Goal: Transaction & Acquisition: Purchase product/service

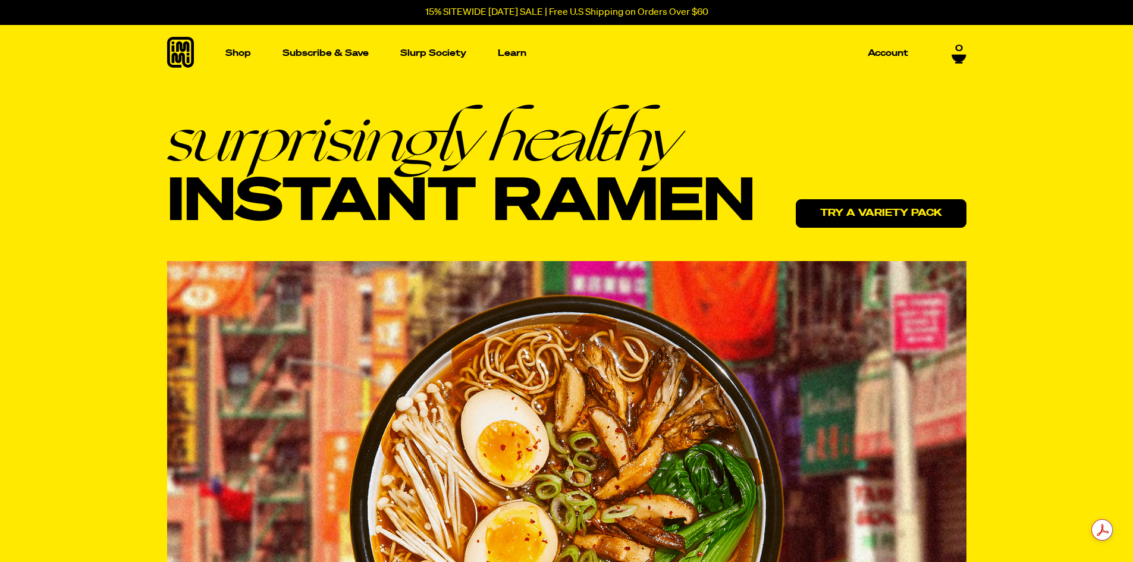
click at [870, 220] on link "Try a variety pack" at bounding box center [881, 213] width 171 height 29
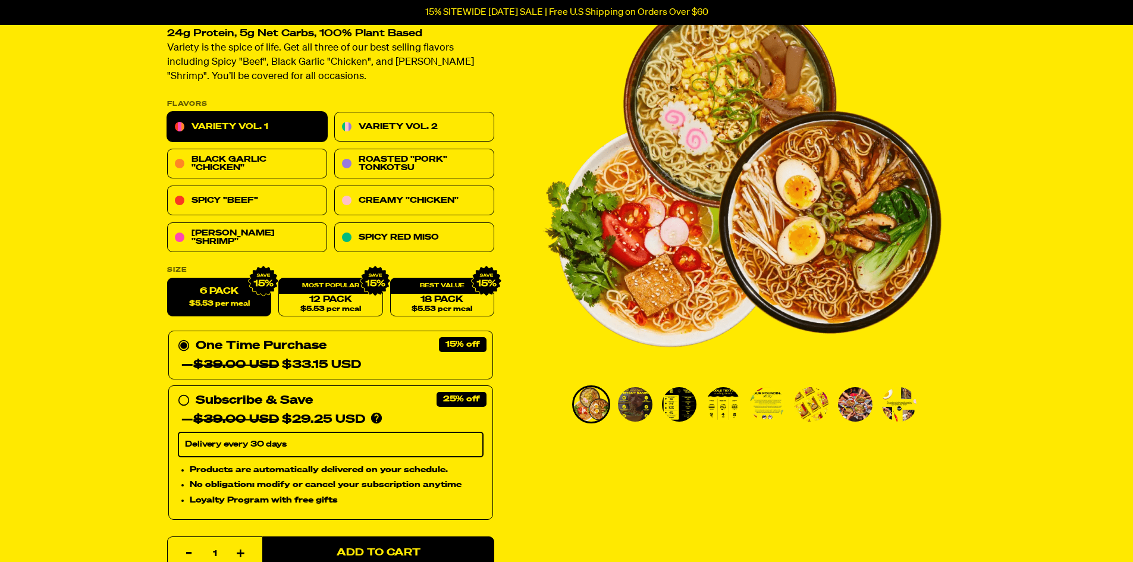
scroll to position [119, 0]
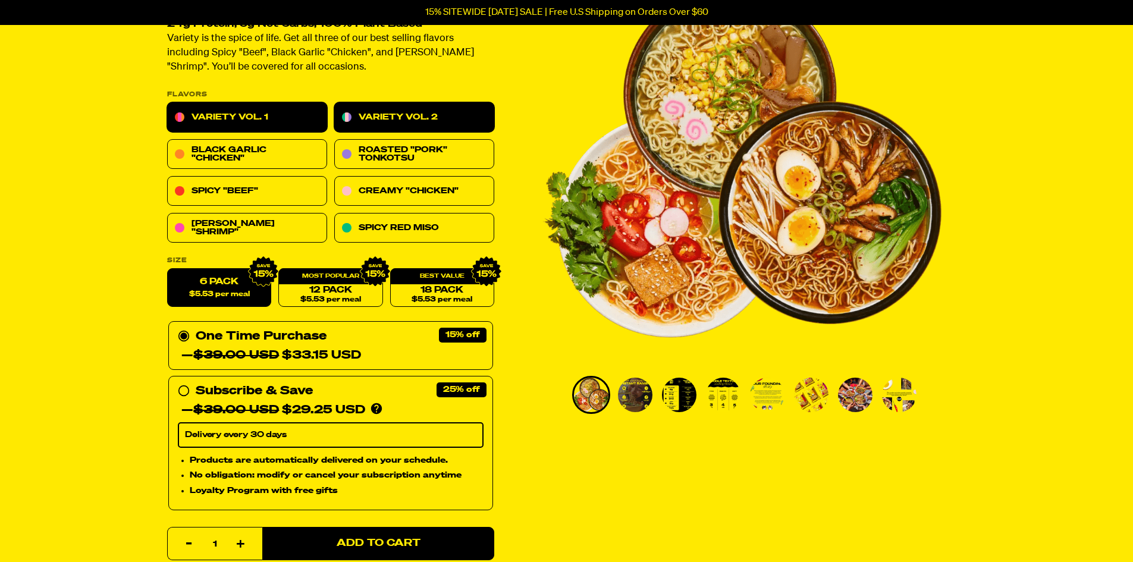
click at [451, 122] on link "Variety Vol. 2" at bounding box center [414, 118] width 160 height 30
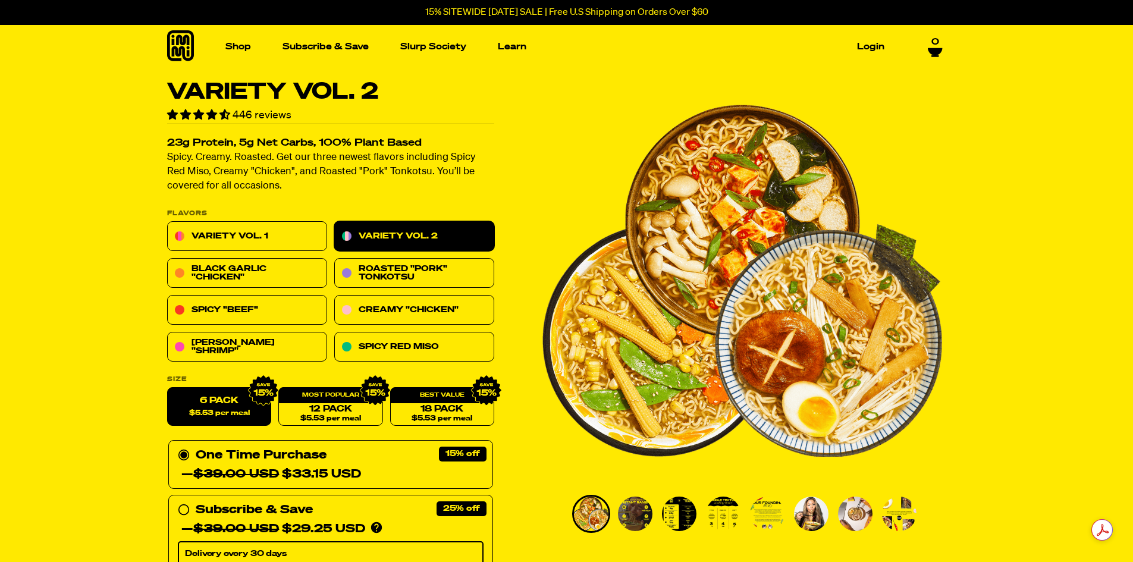
click at [639, 514] on img "Go to slide 2" at bounding box center [635, 513] width 34 height 34
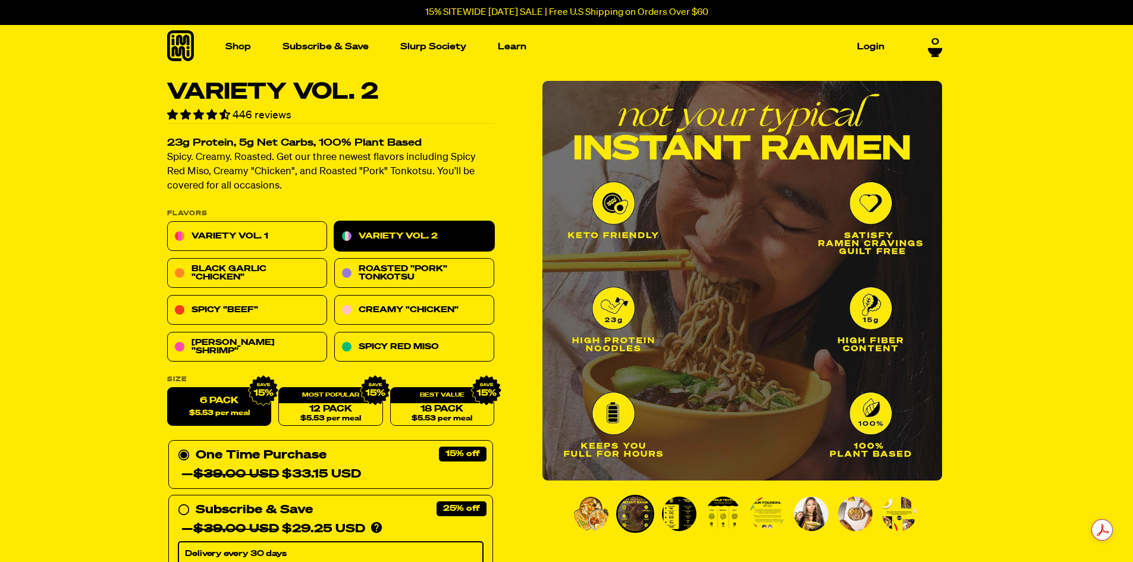
click at [669, 514] on img "Go to slide 3" at bounding box center [679, 513] width 34 height 34
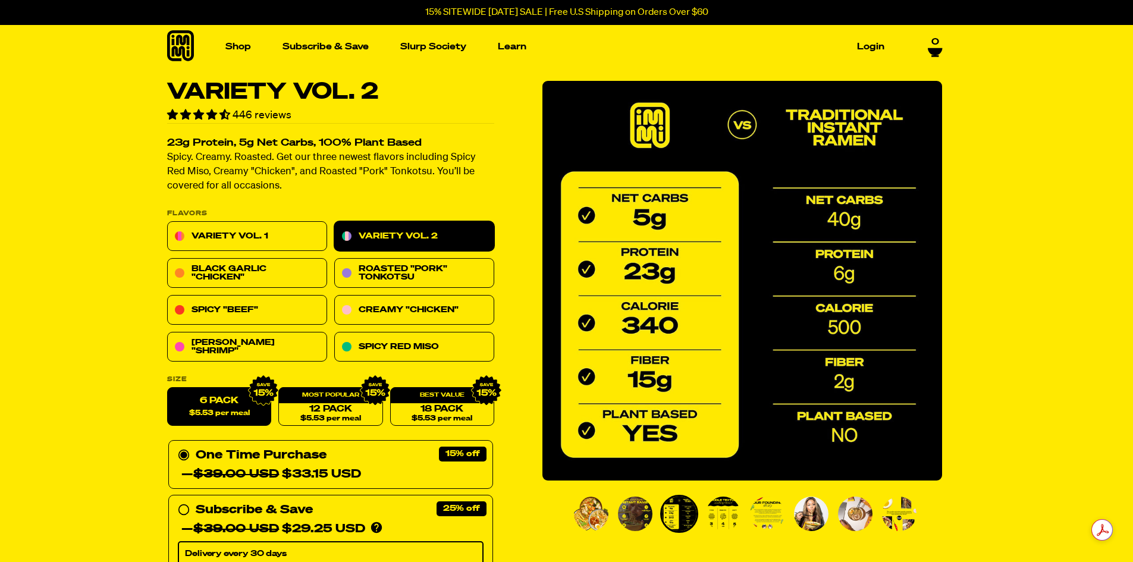
click at [716, 514] on img "Go to slide 4" at bounding box center [723, 513] width 34 height 34
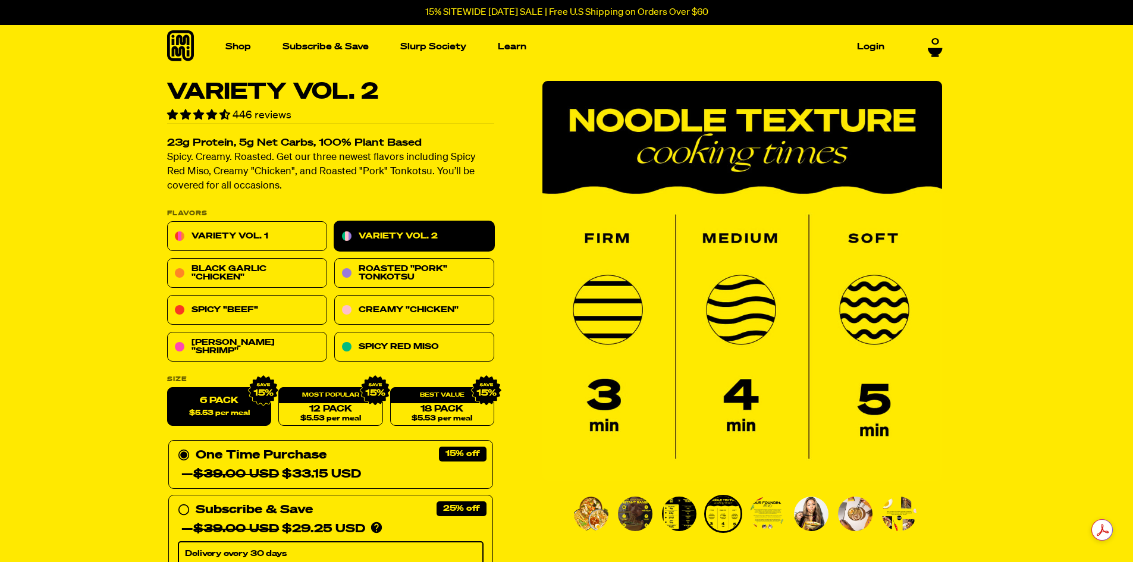
click at [769, 514] on img "Go to slide 5" at bounding box center [767, 513] width 34 height 34
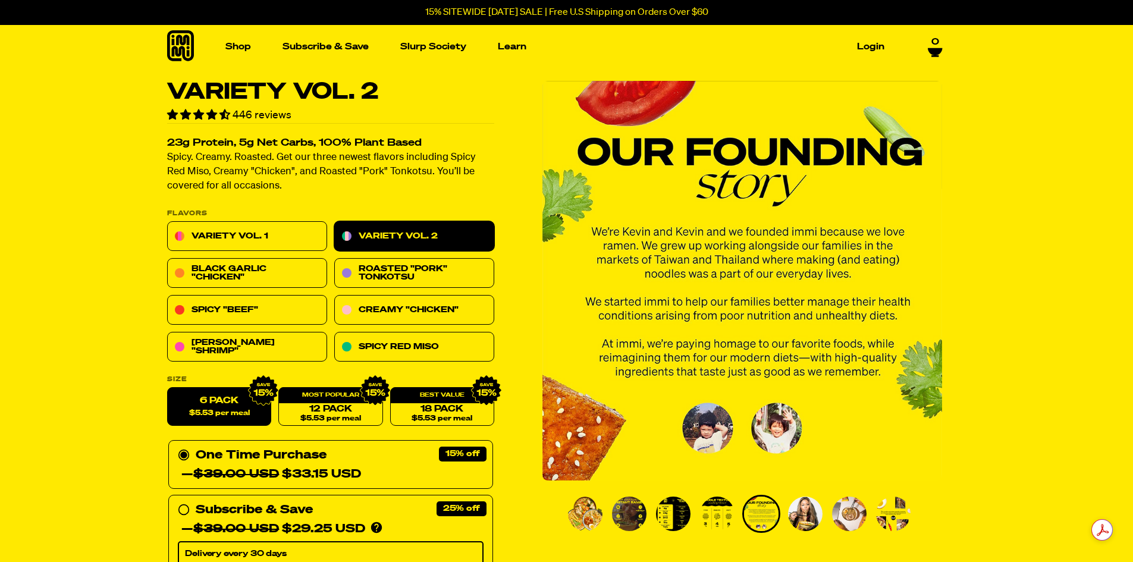
click at [806, 503] on img "Go to slide 6" at bounding box center [805, 513] width 34 height 34
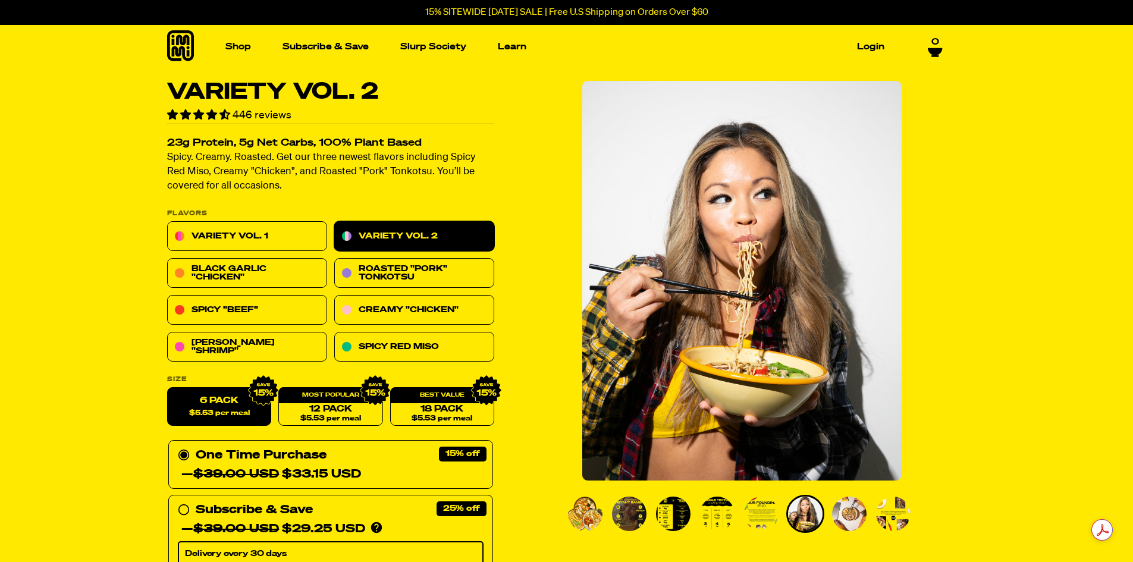
click at [847, 498] on img "Go to slide 7" at bounding box center [849, 513] width 34 height 34
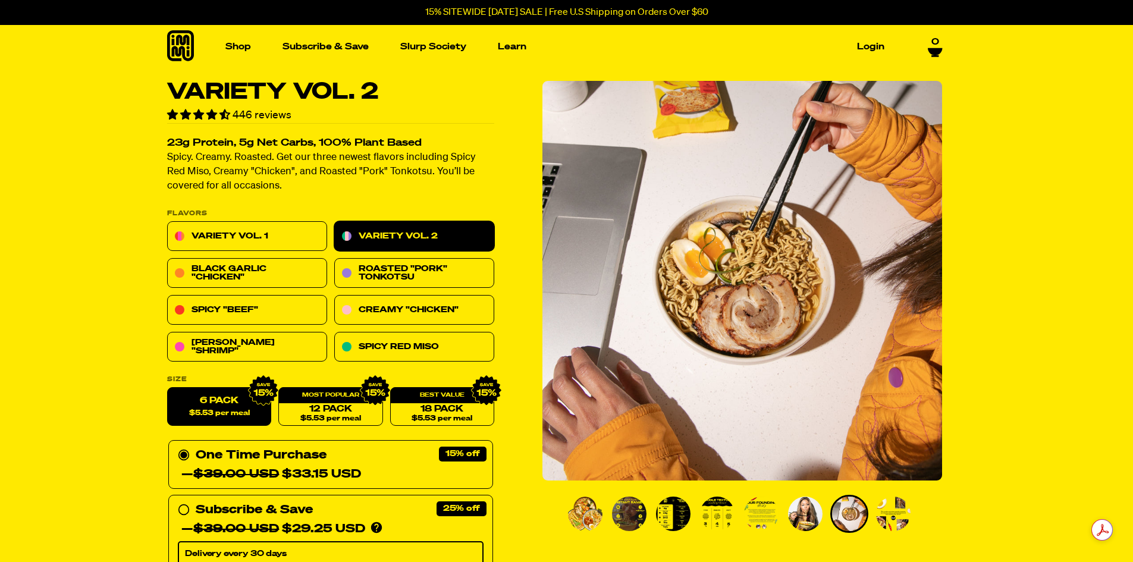
click at [897, 501] on img "Go to slide 8" at bounding box center [893, 513] width 34 height 34
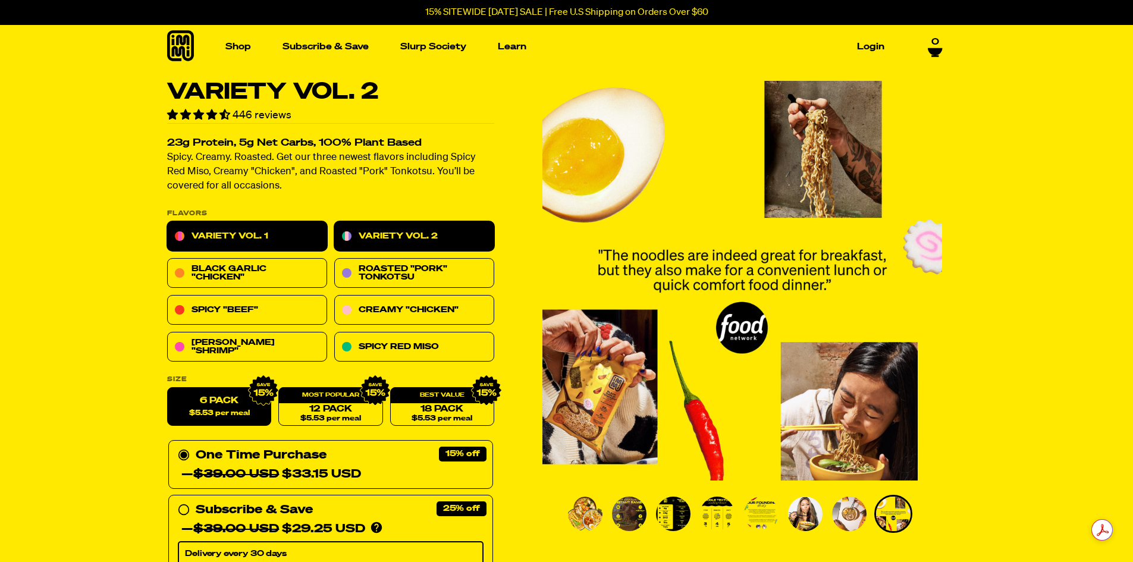
click at [272, 240] on link "Variety Vol. 1" at bounding box center [247, 237] width 160 height 30
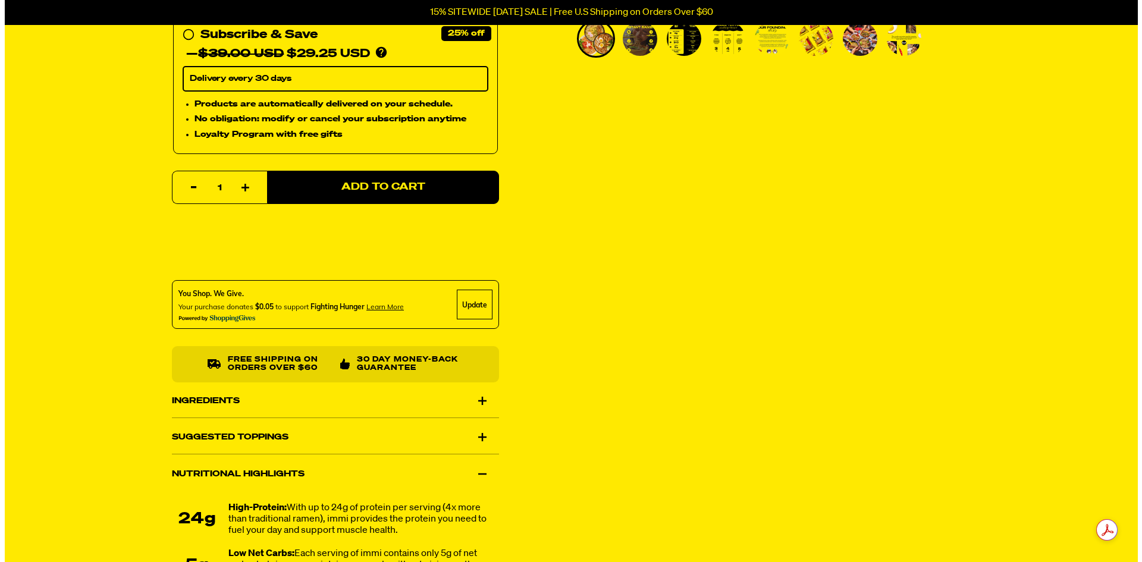
scroll to position [476, 0]
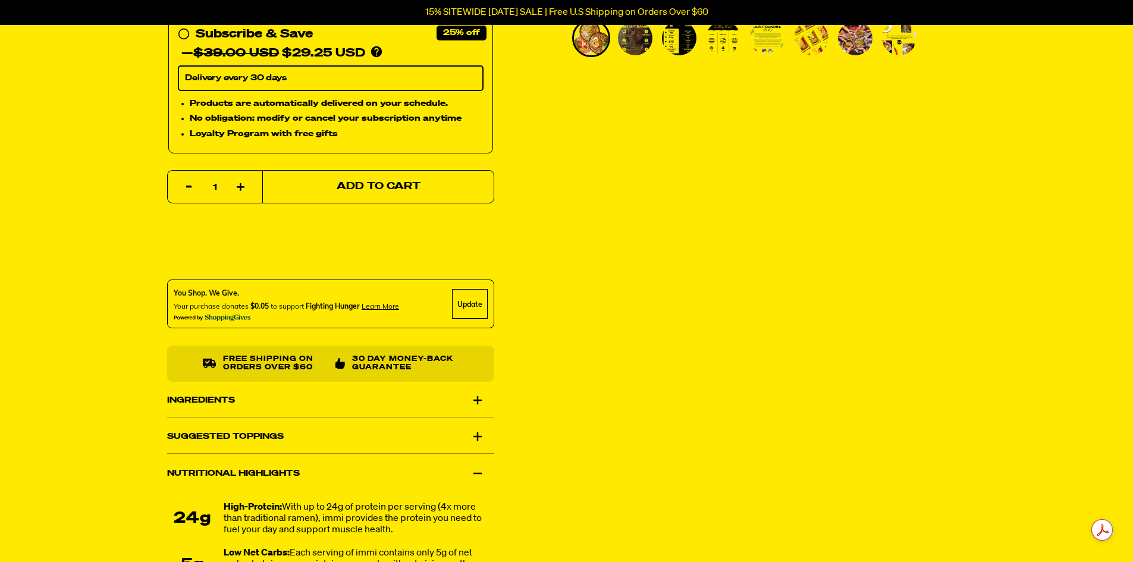
click at [332, 193] on button "Add to Cart" at bounding box center [378, 186] width 232 height 33
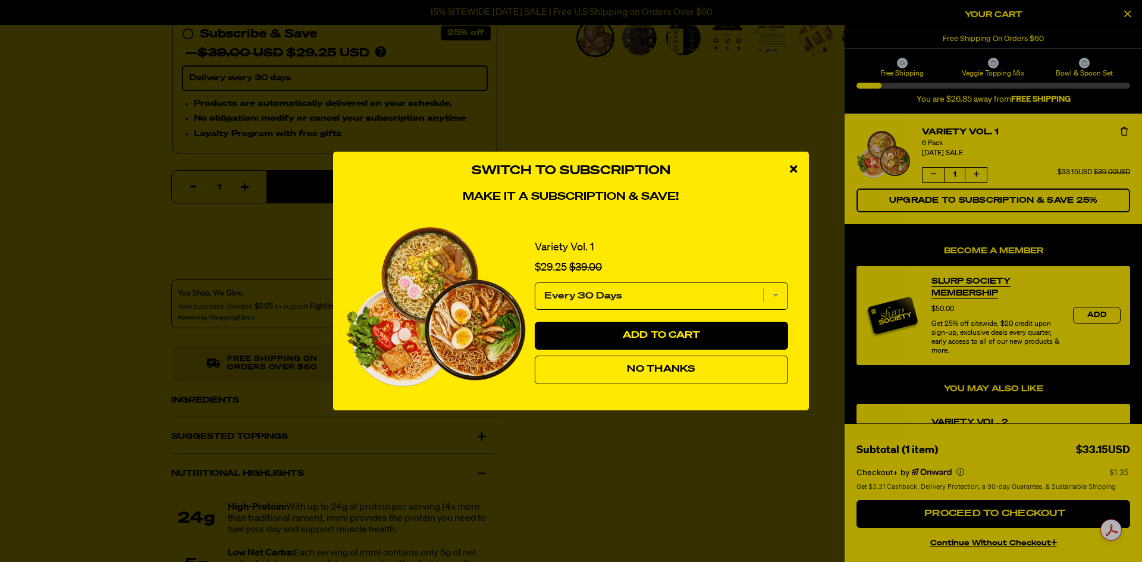
click at [676, 372] on span "No Thanks" at bounding box center [661, 369] width 68 height 10
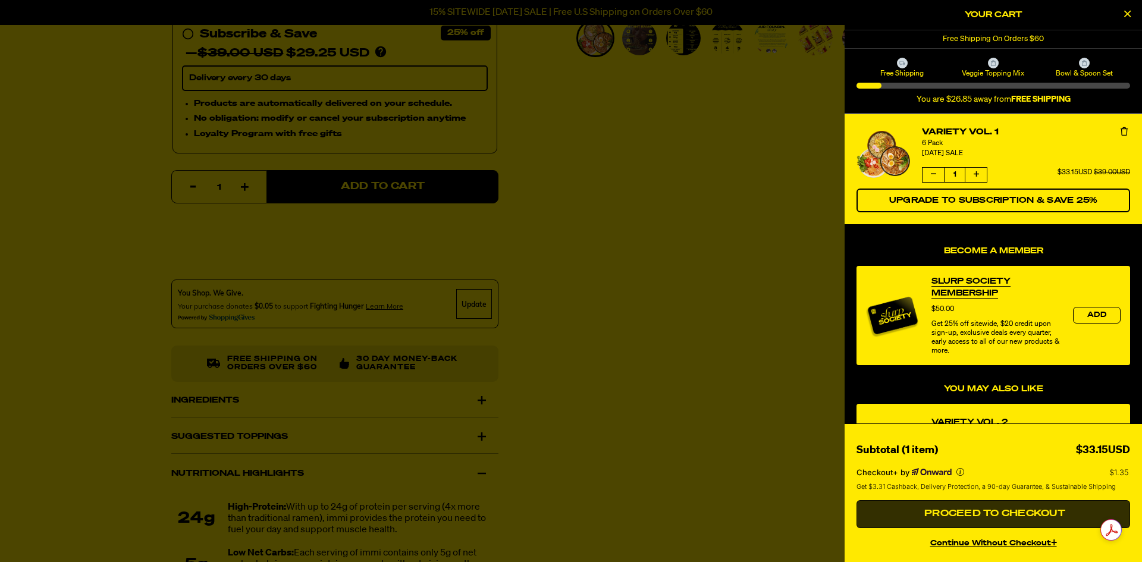
click at [997, 510] on span "Proceed to Checkout" at bounding box center [993, 514] width 144 height 10
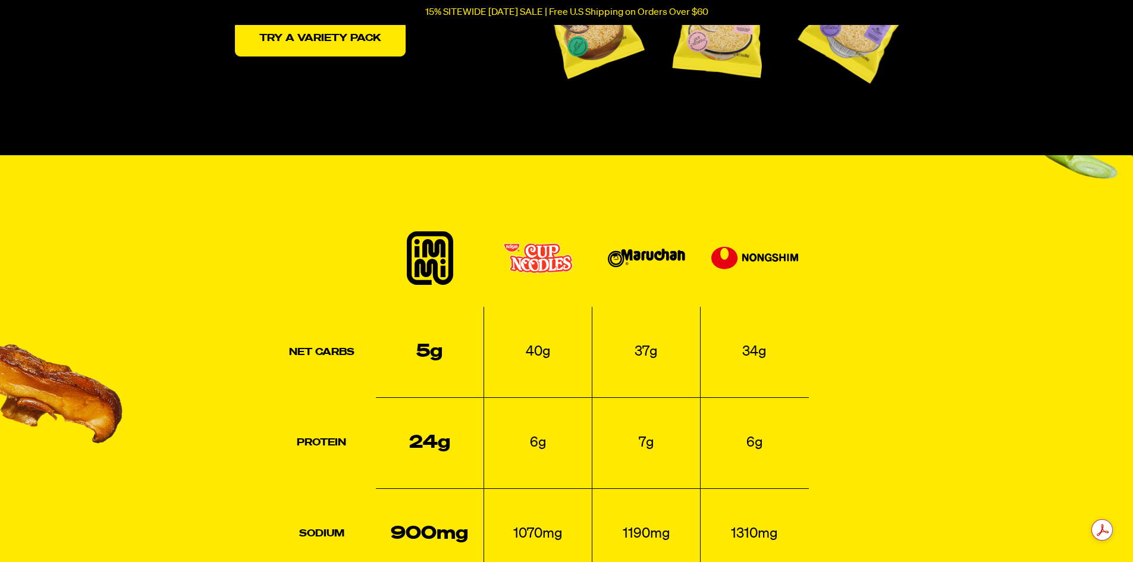
scroll to position [3092, 0]
